Goal: Find specific fact

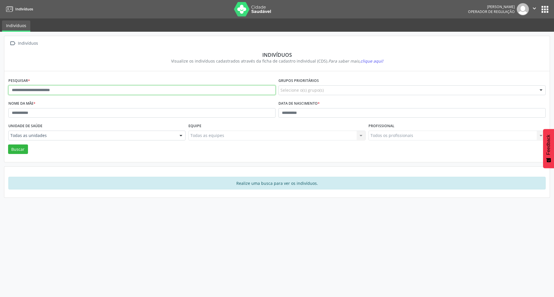
click at [111, 86] on input "text" at bounding box center [141, 90] width 267 height 10
type input "**********"
click at [8, 145] on button "Buscar" at bounding box center [18, 150] width 20 height 10
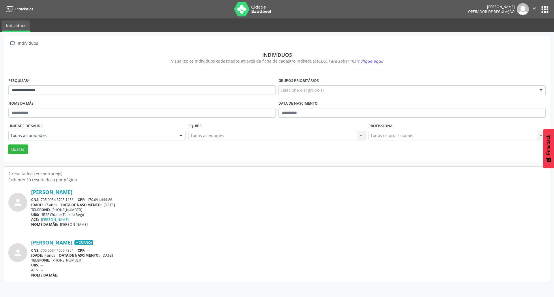
drag, startPoint x: 75, startPoint y: 201, endPoint x: 43, endPoint y: 197, distance: 32.3
click at [43, 197] on div "[PERSON_NAME] CNS: 705 0054 8725 1253 CPF: 170.091.444-86 IDADE: 17 anos DATA D…" at bounding box center [288, 208] width 515 height 38
copy div "05 0054 8725 1253"
click at [539, 5] on button "" at bounding box center [534, 9] width 11 height 12
click at [545, 6] on button "apps" at bounding box center [545, 9] width 10 height 10
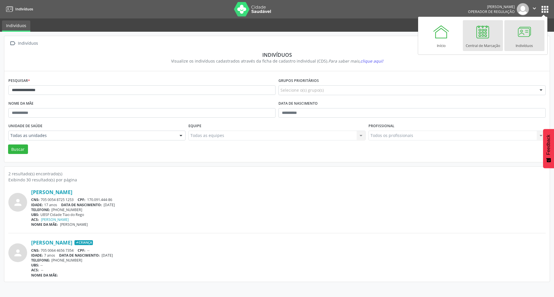
click at [469, 38] on link "Central de Marcação" at bounding box center [483, 35] width 40 height 31
